Goal: Task Accomplishment & Management: Complete application form

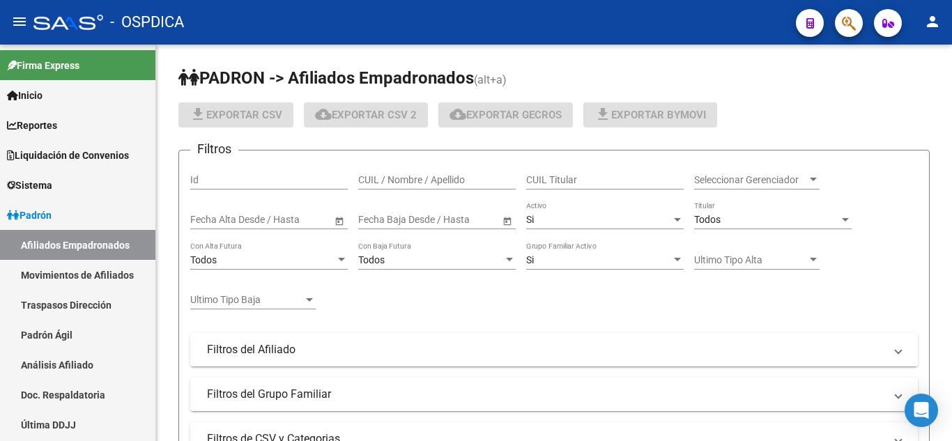
scroll to position [458, 0]
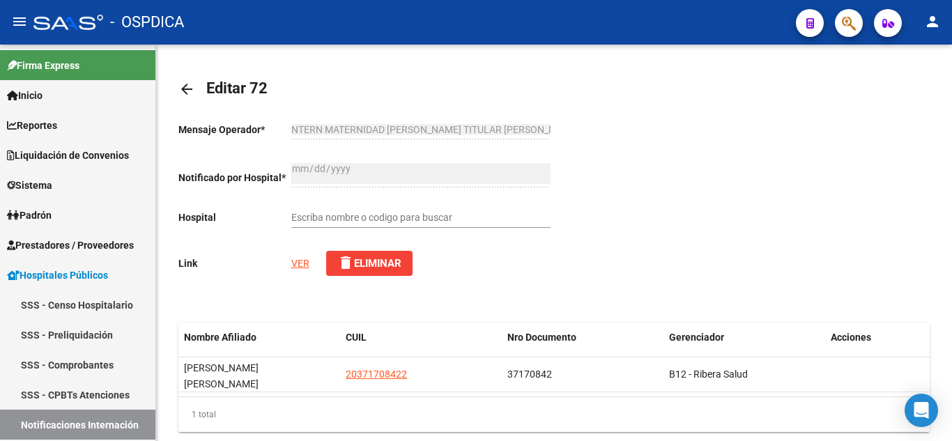
scroll to position [458, 0]
type input "HOSPITAL DR.[PERSON_NAME] ."
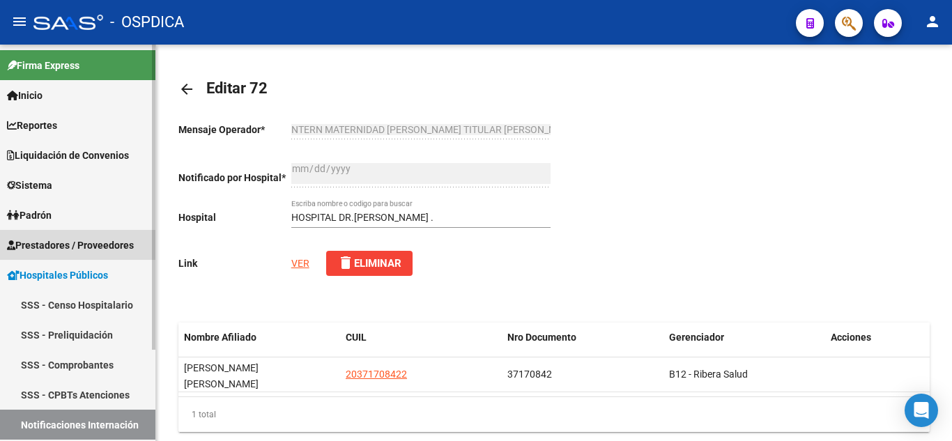
click at [96, 246] on span "Prestadores / Proveedores" at bounding box center [70, 245] width 127 height 15
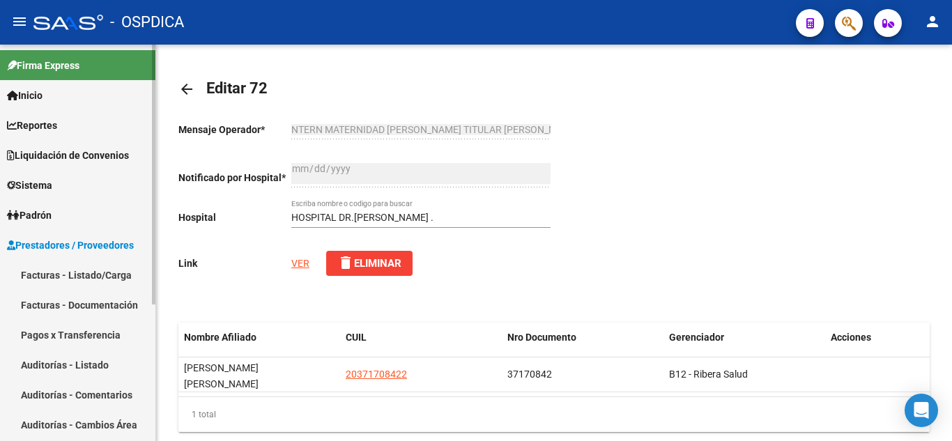
click at [89, 275] on link "Facturas - Listado/Carga" at bounding box center [77, 275] width 155 height 30
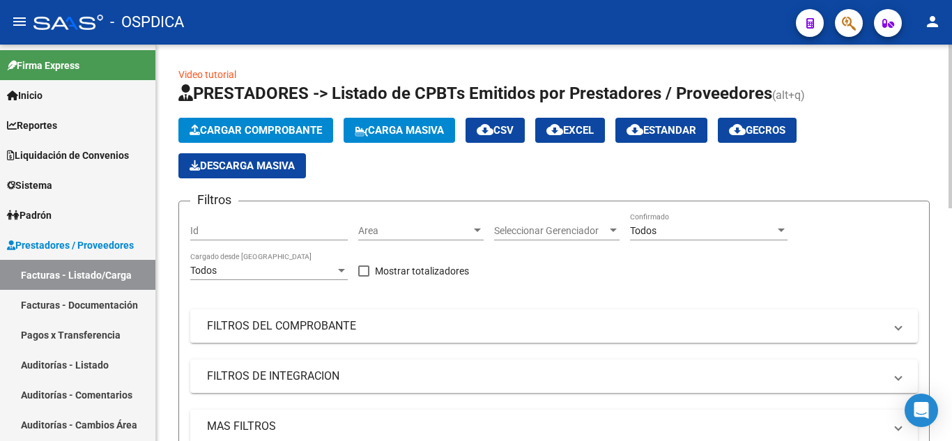
click at [305, 132] on span "Cargar Comprobante" at bounding box center [256, 130] width 132 height 13
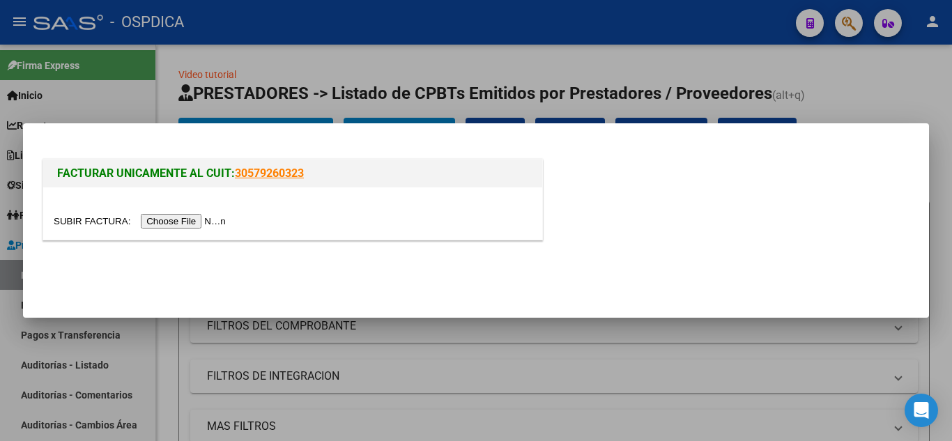
click at [220, 218] on input "file" at bounding box center [142, 221] width 176 height 15
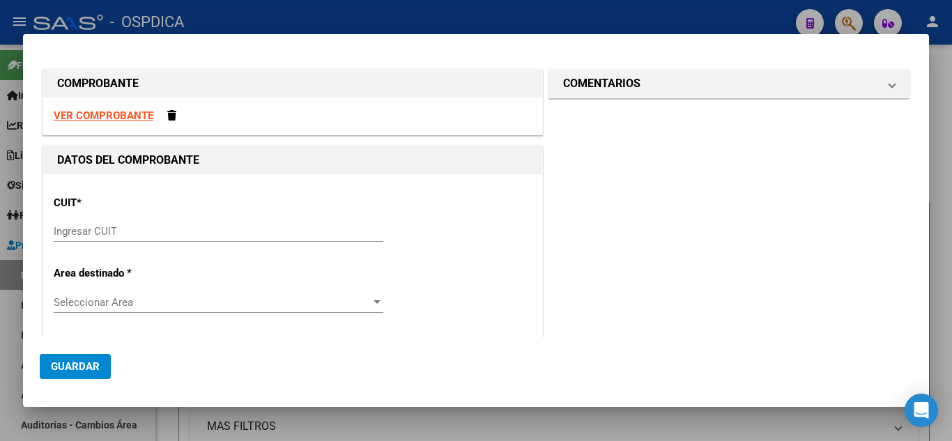
click at [77, 364] on span "Guardar" at bounding box center [75, 366] width 49 height 13
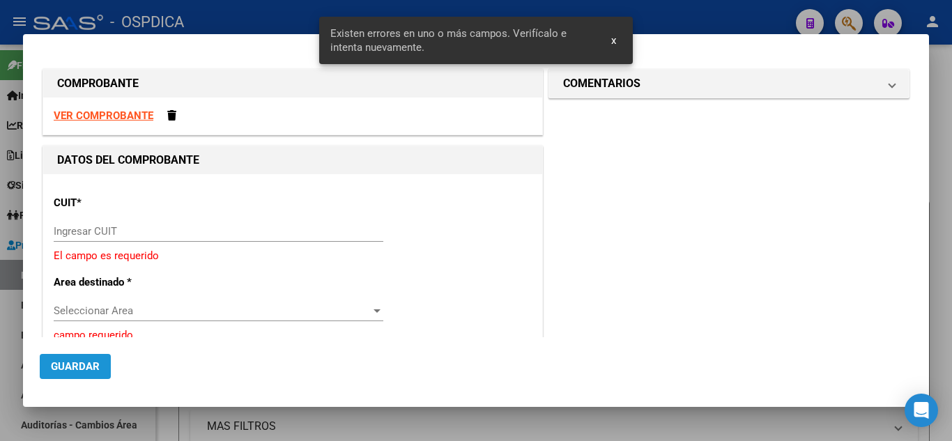
scroll to position [31, 0]
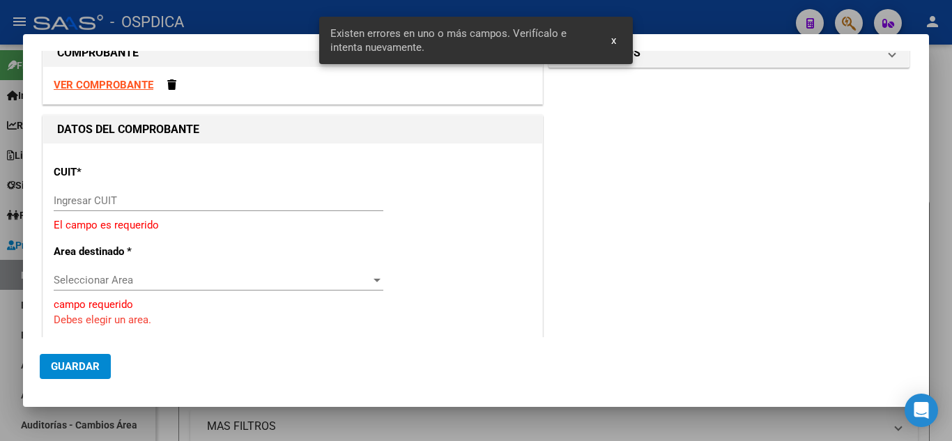
click at [248, 192] on div "Ingresar CUIT" at bounding box center [219, 200] width 330 height 21
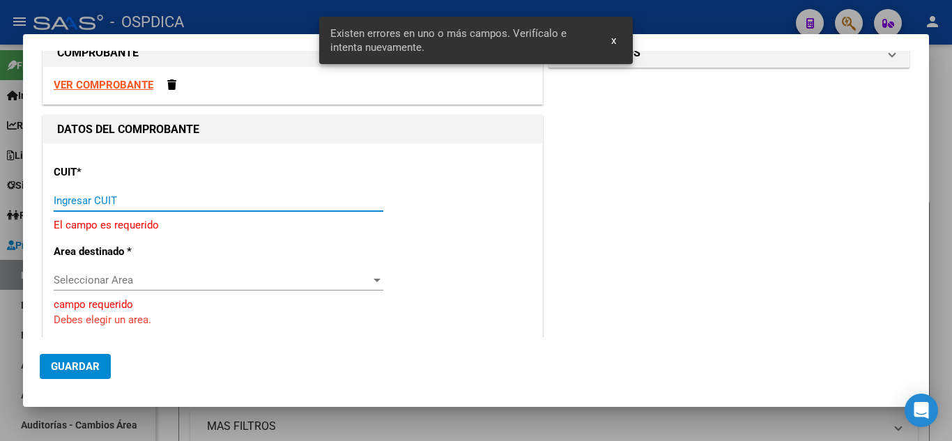
click at [117, 80] on strong "VER COMPROBANTE" at bounding box center [104, 85] width 100 height 13
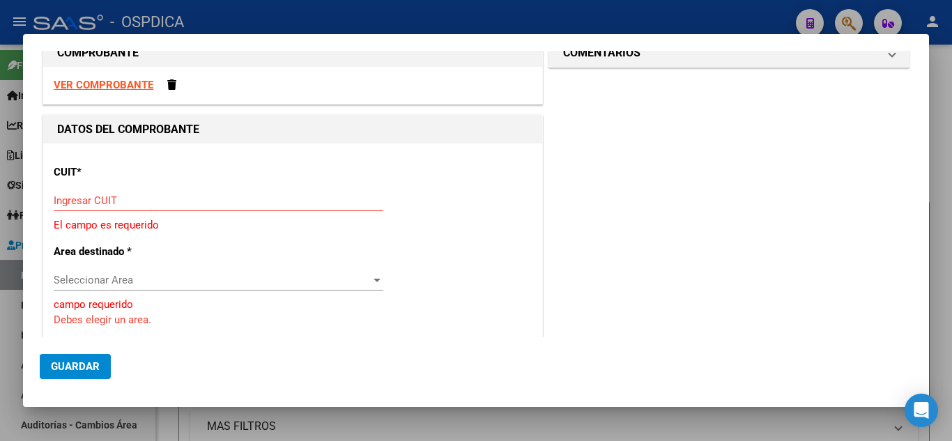
click at [146, 196] on input "Ingresar CUIT" at bounding box center [219, 201] width 330 height 13
type input "30-70717470-2"
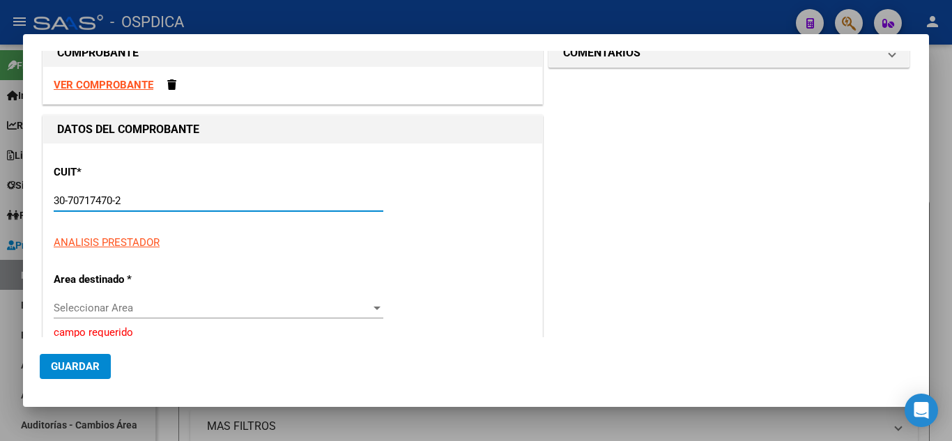
type input "4"
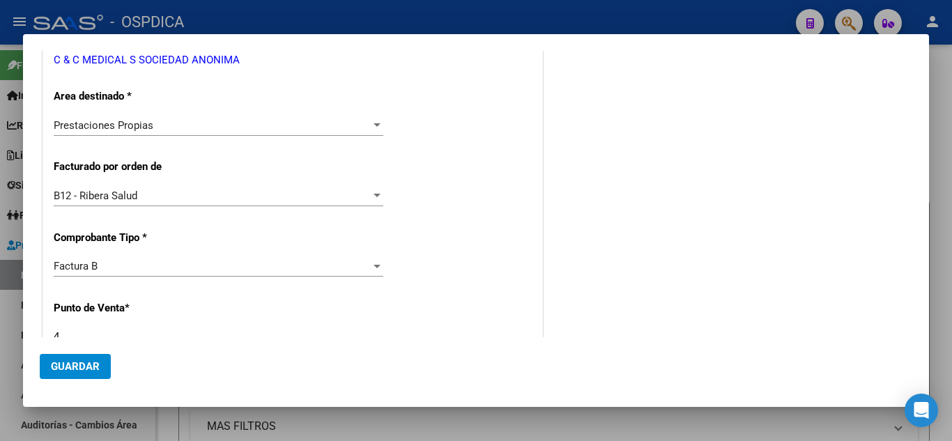
scroll to position [379, 0]
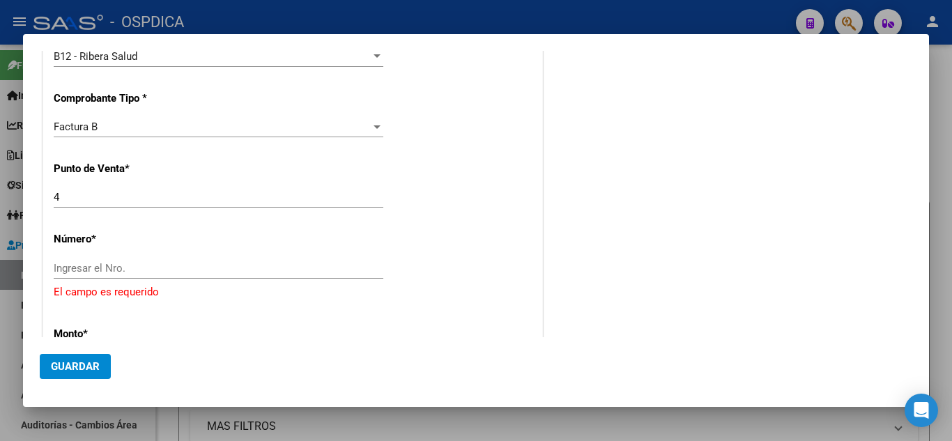
type input "30-70717470-2"
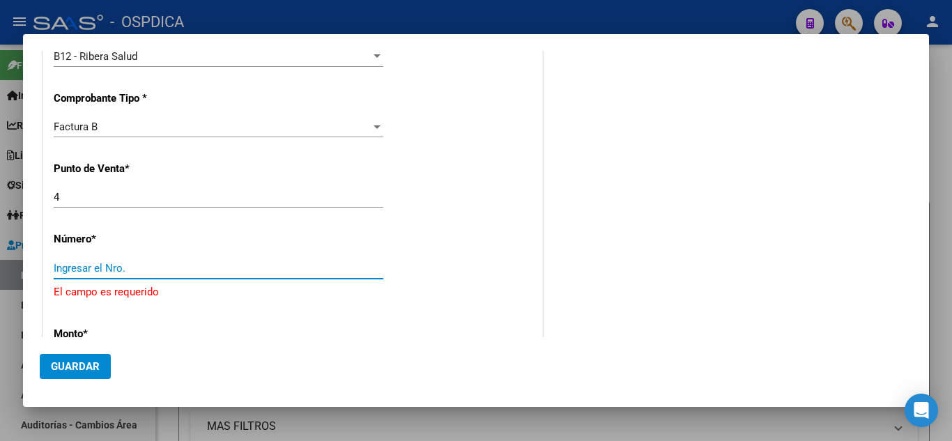
click at [131, 265] on input "Ingresar el Nro." at bounding box center [219, 268] width 330 height 13
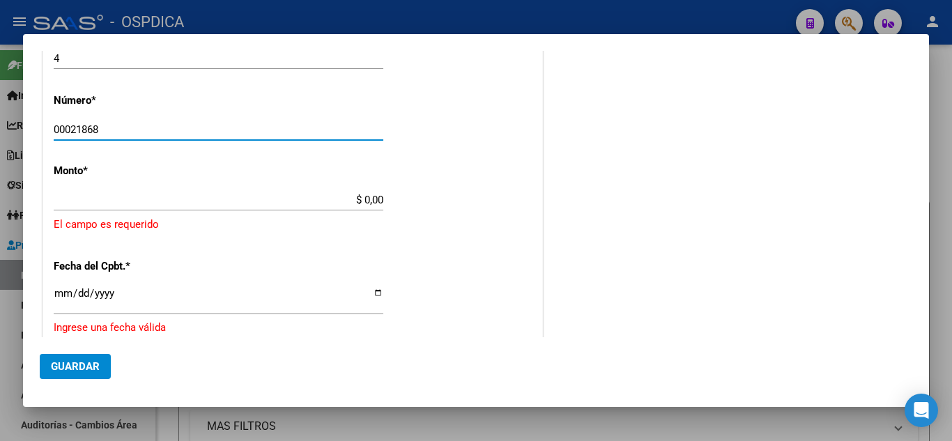
scroll to position [519, 0]
type input "00021868"
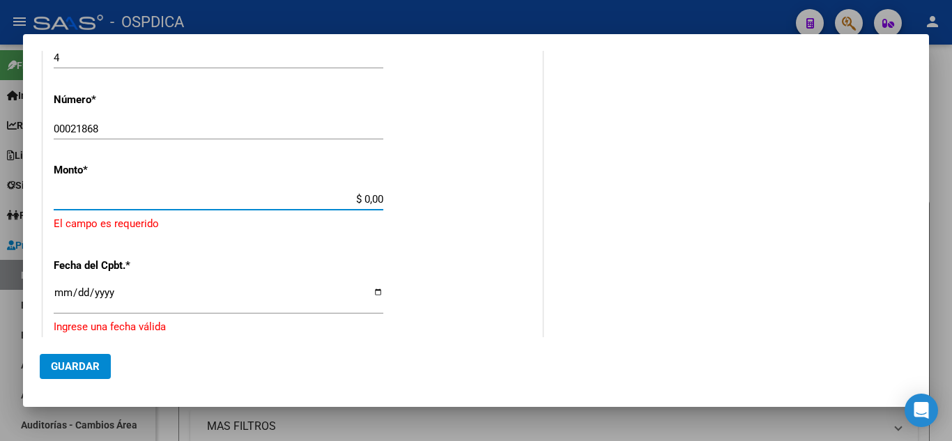
click at [205, 193] on input "$ 0,00" at bounding box center [219, 199] width 330 height 13
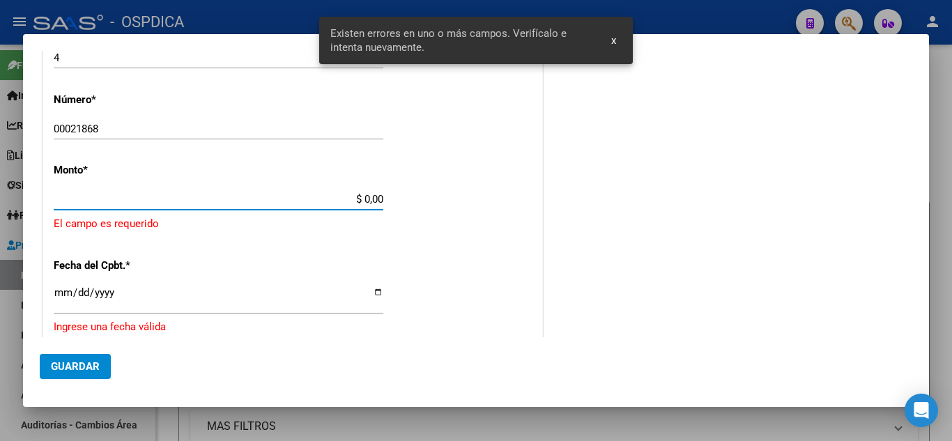
scroll to position [522, 0]
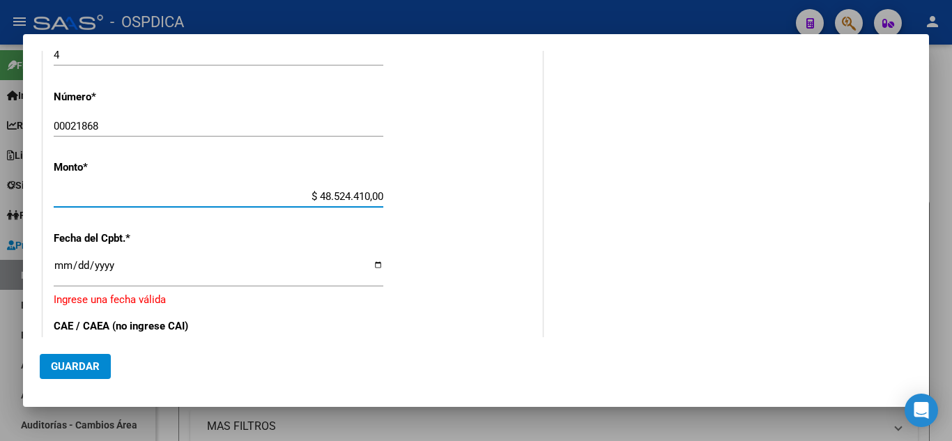
type input "$ 485.244.010,00"
drag, startPoint x: 63, startPoint y: 259, endPoint x: 63, endPoint y: 251, distance: 7.7
click at [63, 257] on div "Ingresar la fecha" at bounding box center [219, 272] width 330 height 30
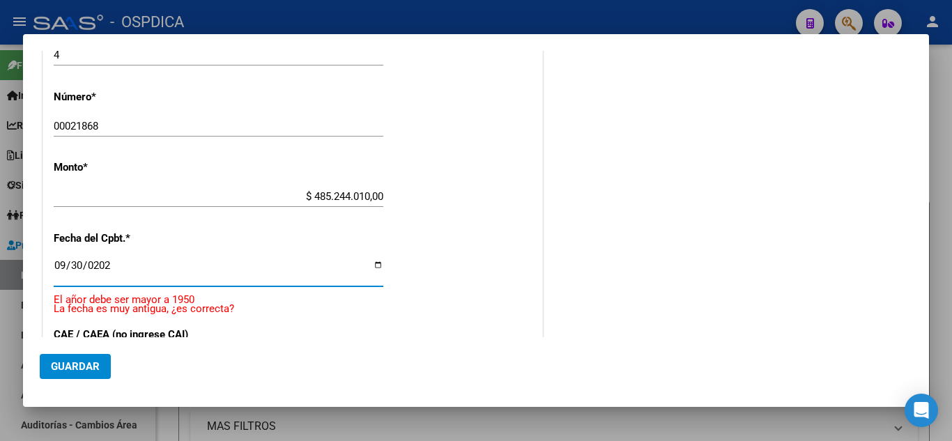
type input "[DATE]"
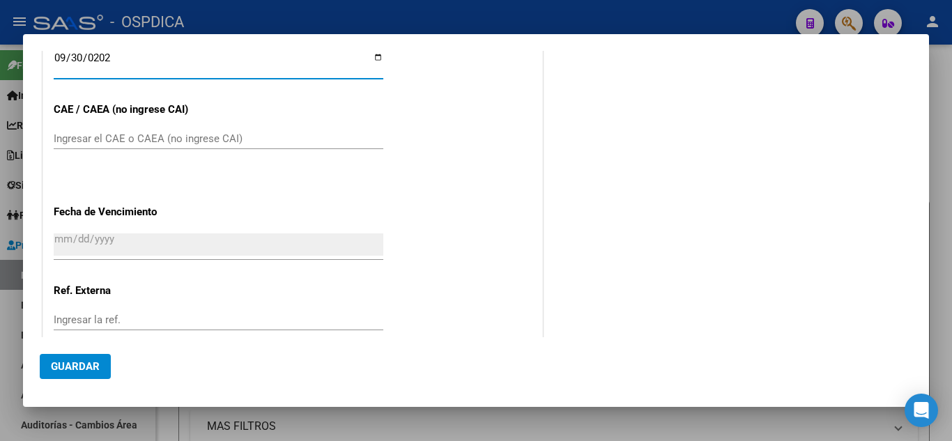
scroll to position [731, 0]
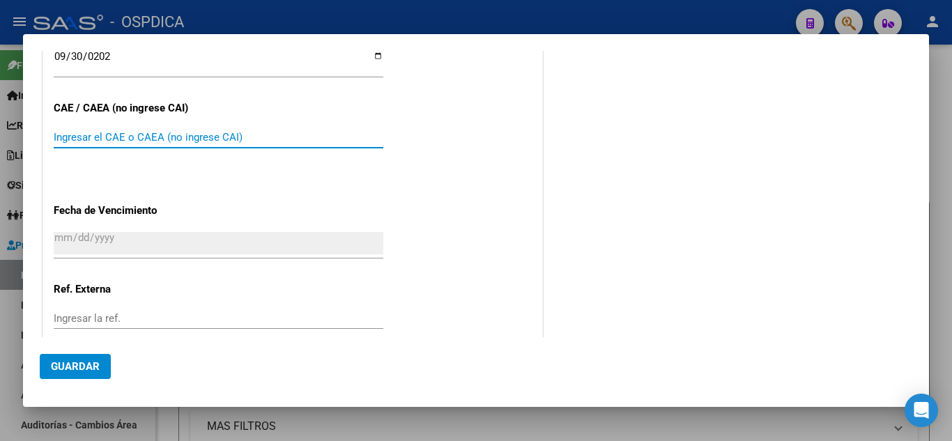
click at [105, 132] on input "Ingresar el CAE o CAEA (no ingrese CAI)" at bounding box center [219, 137] width 330 height 13
type input "75392012748791"
click at [64, 240] on input "Ingresar la fecha" at bounding box center [219, 243] width 330 height 22
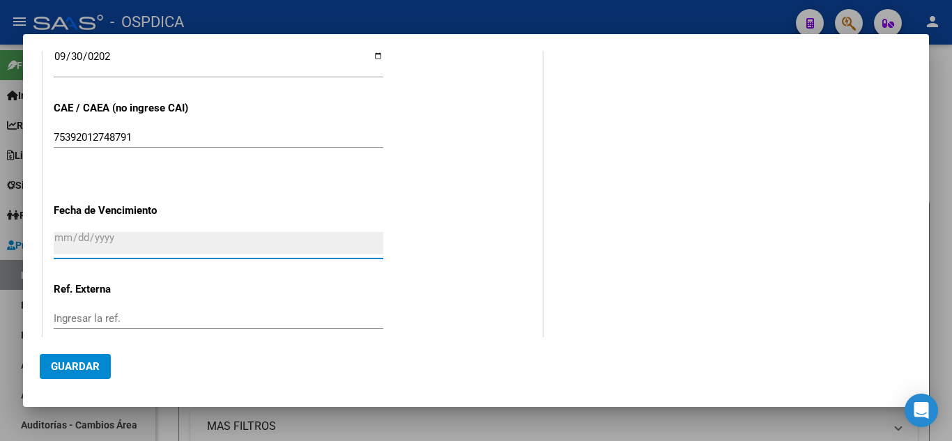
click at [61, 239] on input "Ingresar la fecha" at bounding box center [219, 243] width 330 height 22
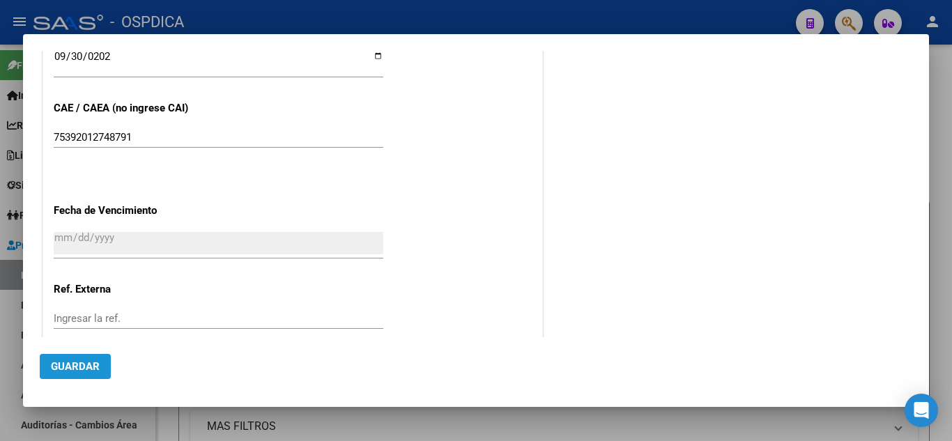
click at [77, 364] on span "Guardar" at bounding box center [75, 366] width 49 height 13
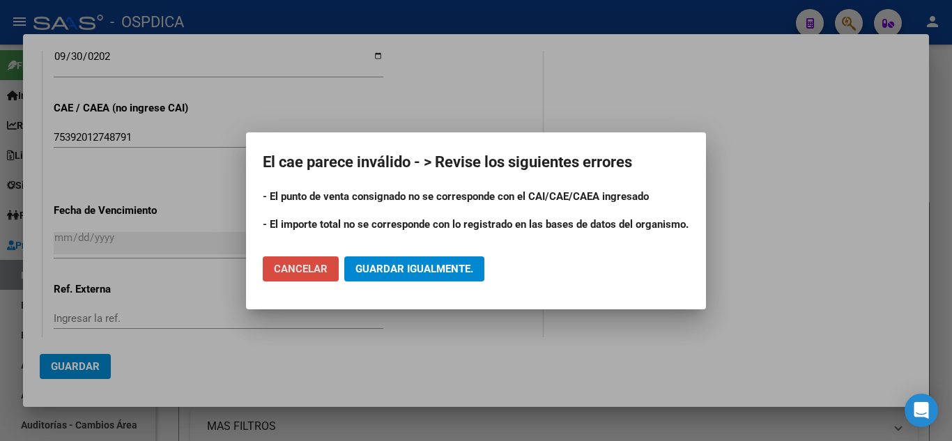
click at [310, 272] on span "Cancelar" at bounding box center [301, 269] width 54 height 13
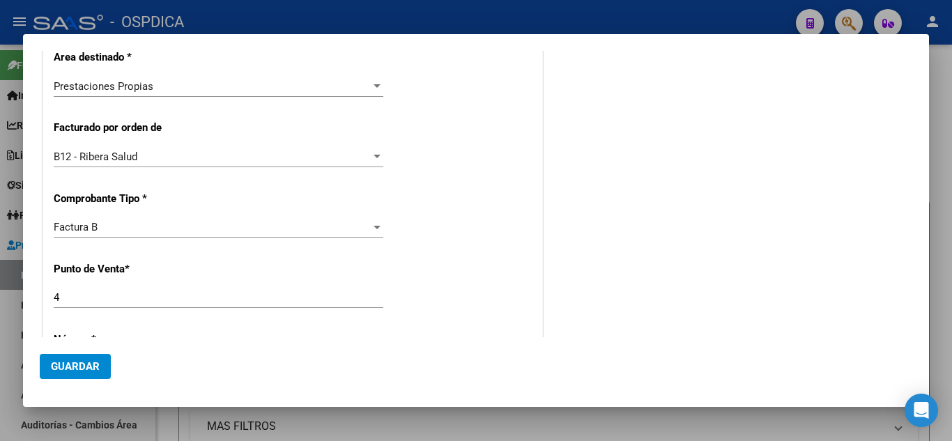
scroll to position [349, 0]
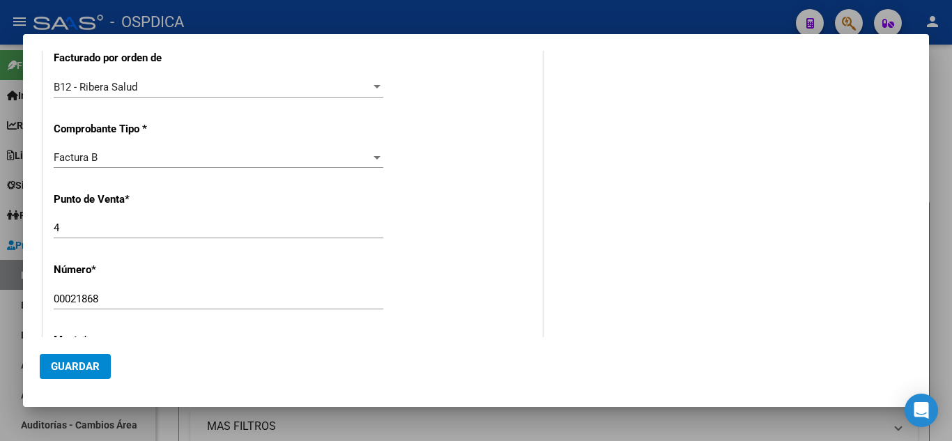
click at [79, 225] on input "4" at bounding box center [219, 228] width 330 height 13
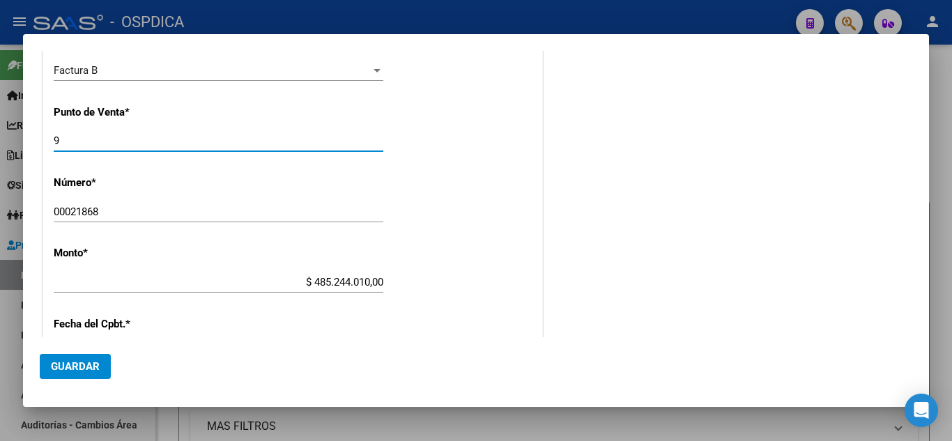
scroll to position [488, 0]
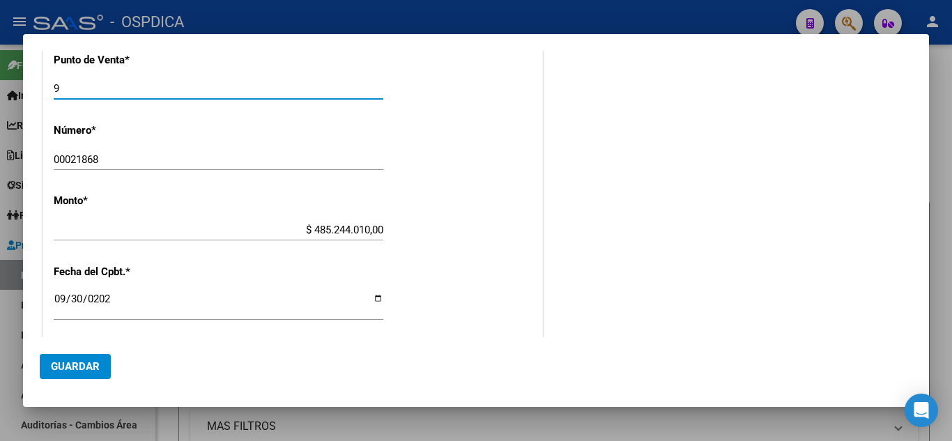
type input "9"
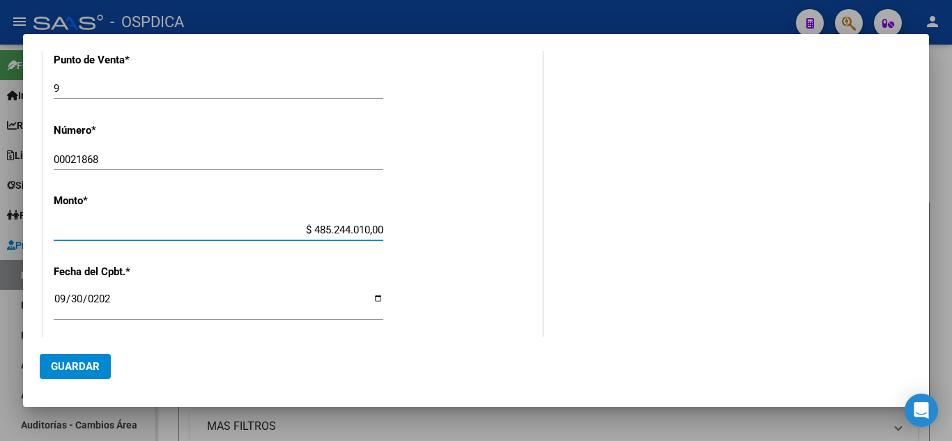
click at [365, 228] on input "$ 485.244.010,00" at bounding box center [219, 230] width 330 height 13
type input "$ 148.524,40"
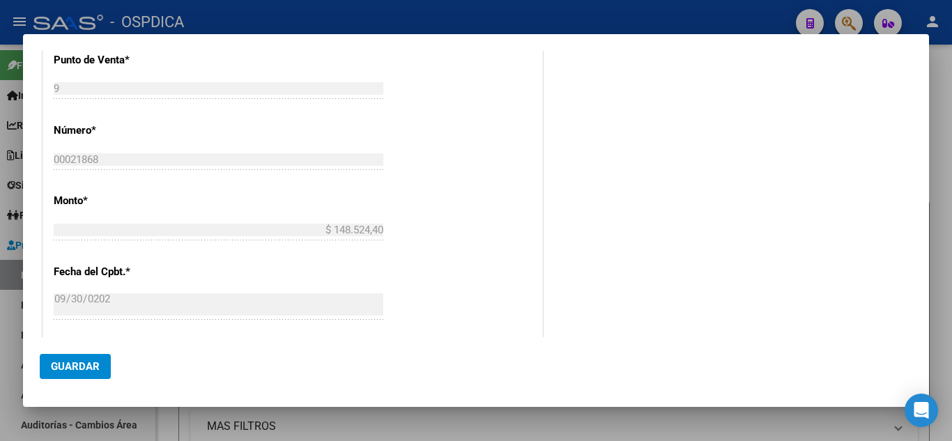
click at [76, 370] on span "Guardar" at bounding box center [75, 366] width 49 height 13
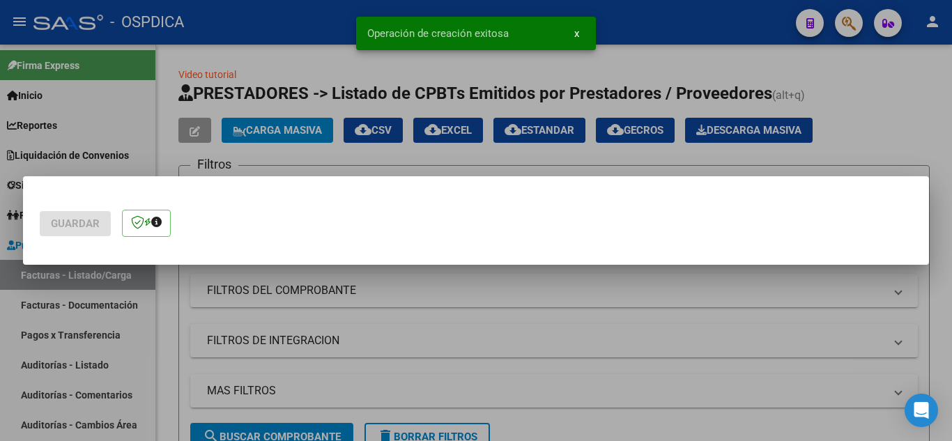
scroll to position [0, 0]
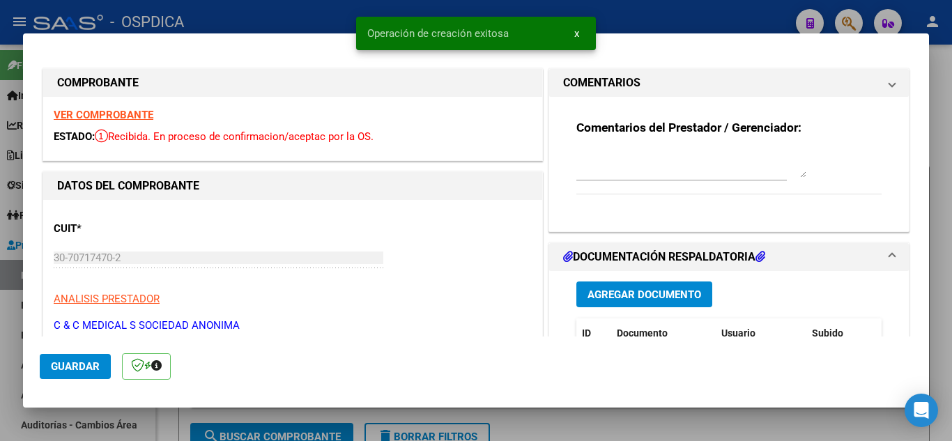
type input "[DATE]"
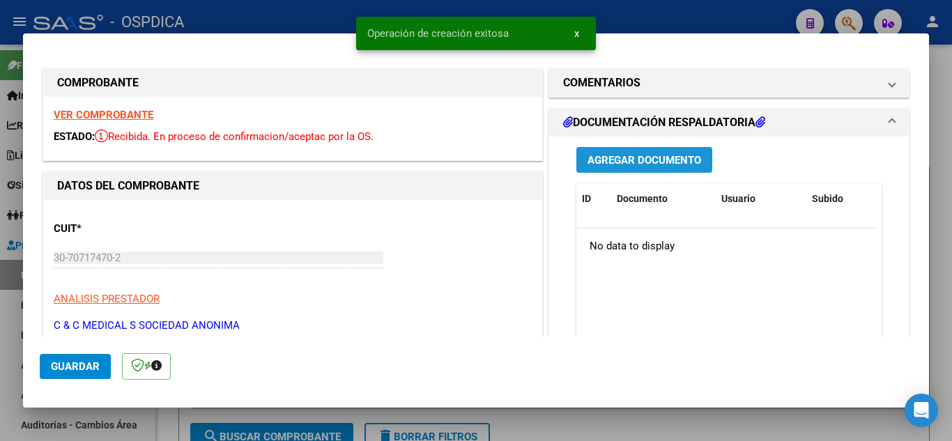
click at [608, 160] on span "Agregar Documento" at bounding box center [645, 160] width 114 height 13
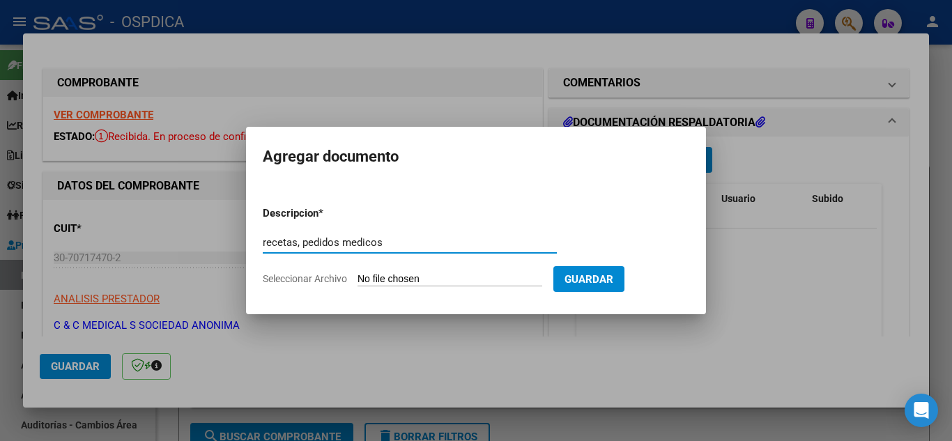
type input "recetas, pedidos medicos"
drag, startPoint x: 333, startPoint y: 280, endPoint x: 393, endPoint y: 273, distance: 60.5
type textarea "hivo"
click at [0, 0] on label "Seleccionar Archivo" at bounding box center [0, 0] width 0 height 0
click at [364, 276] on input "Seleccionar Archivo" at bounding box center [450, 279] width 185 height 13
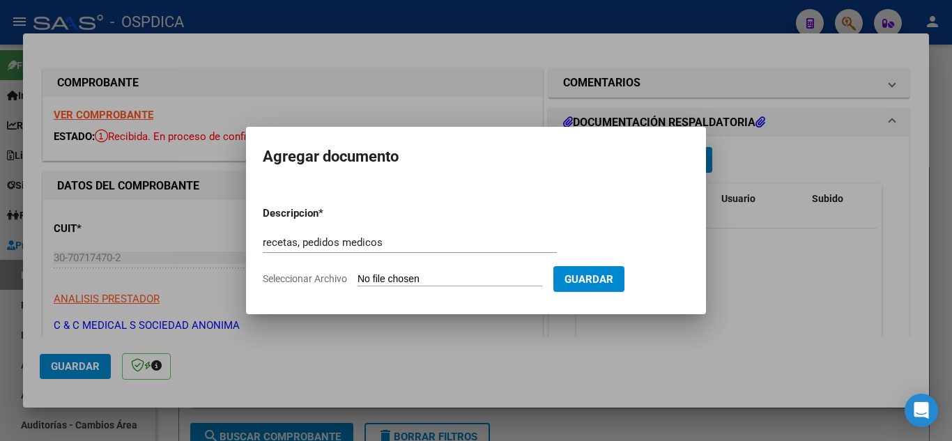
type input "C:\fakepath\9.21868..pdf"
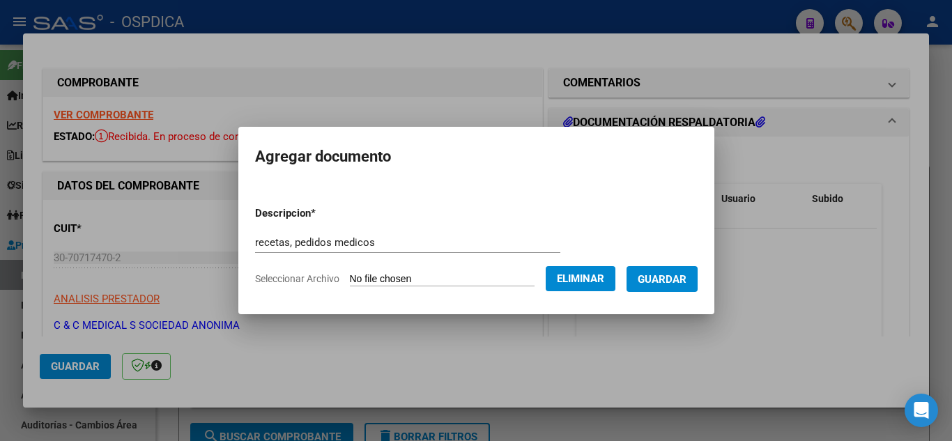
click at [687, 278] on span "Guardar" at bounding box center [662, 279] width 49 height 13
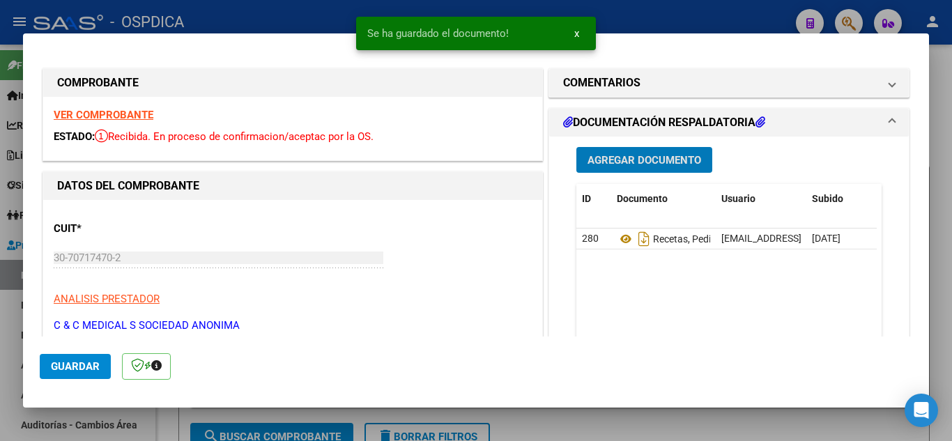
click at [577, 36] on span "x" at bounding box center [577, 33] width 5 height 13
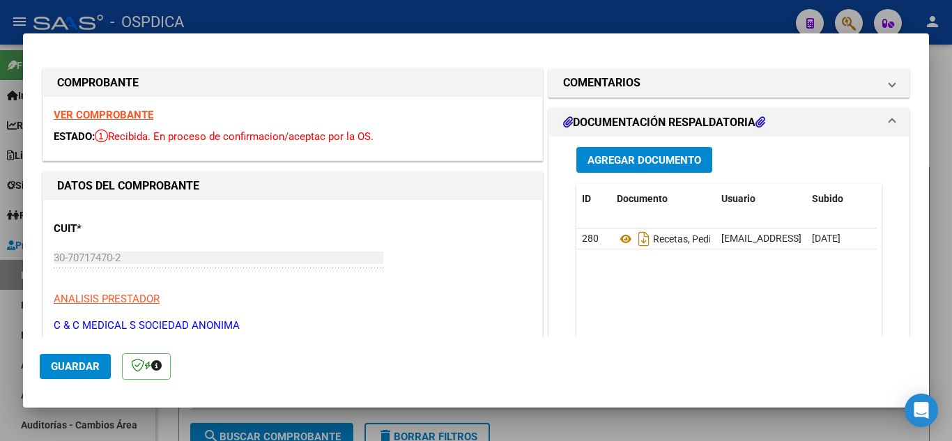
click at [941, 137] on div at bounding box center [476, 220] width 952 height 441
type input "$ 0,00"
